Goal: Task Accomplishment & Management: Use online tool/utility

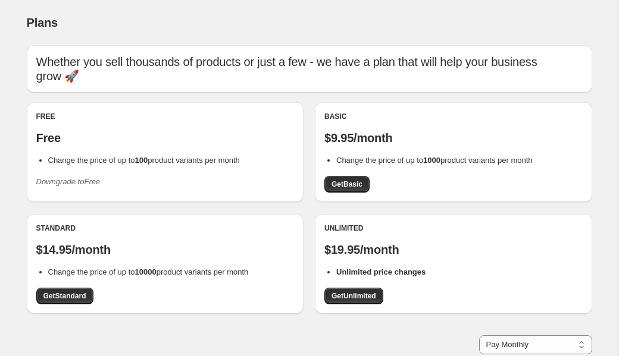
scroll to position [2, 0]
